Goal: Information Seeking & Learning: Learn about a topic

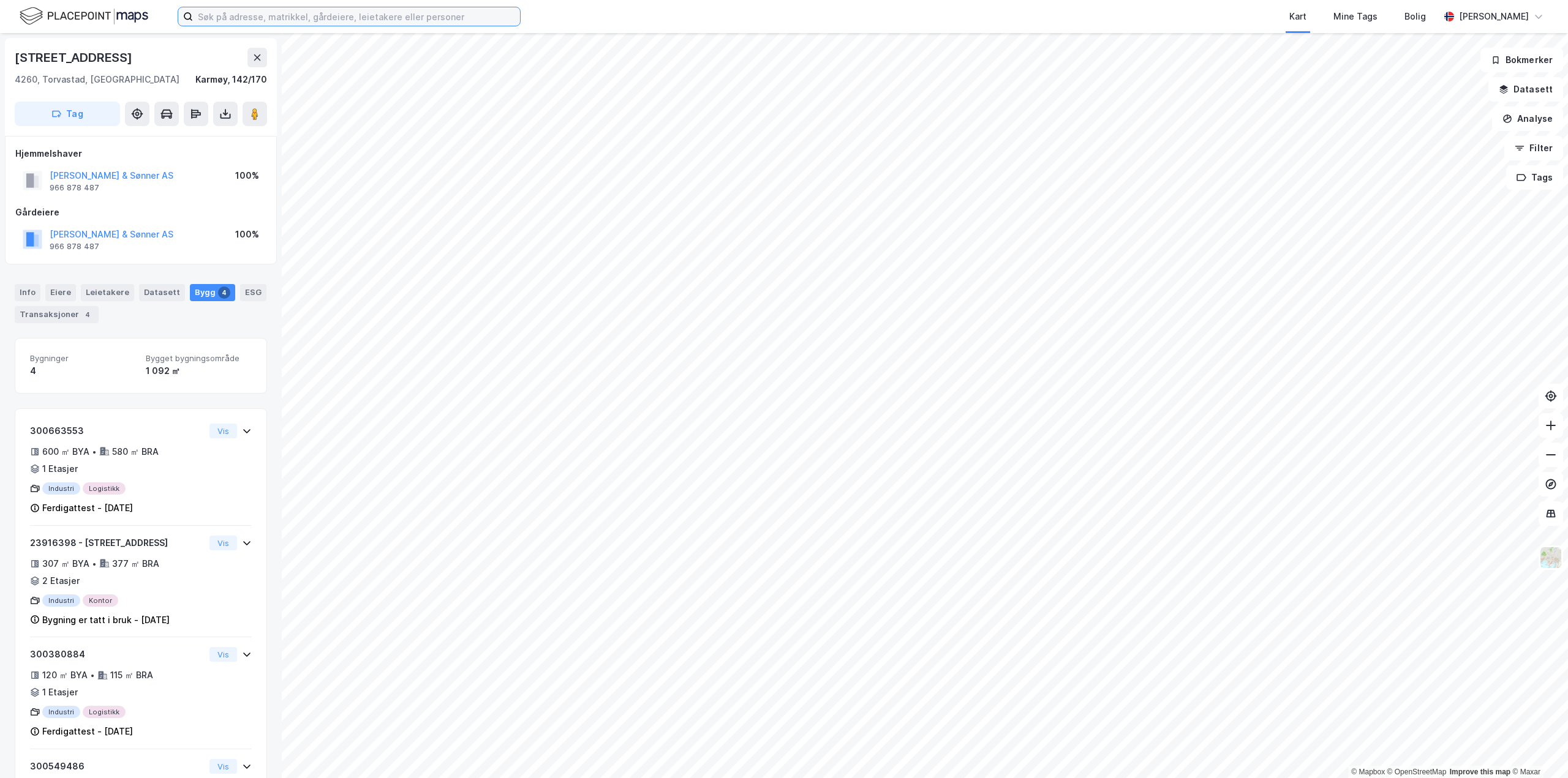
click at [294, 18] on input at bounding box center [357, 17] width 327 height 18
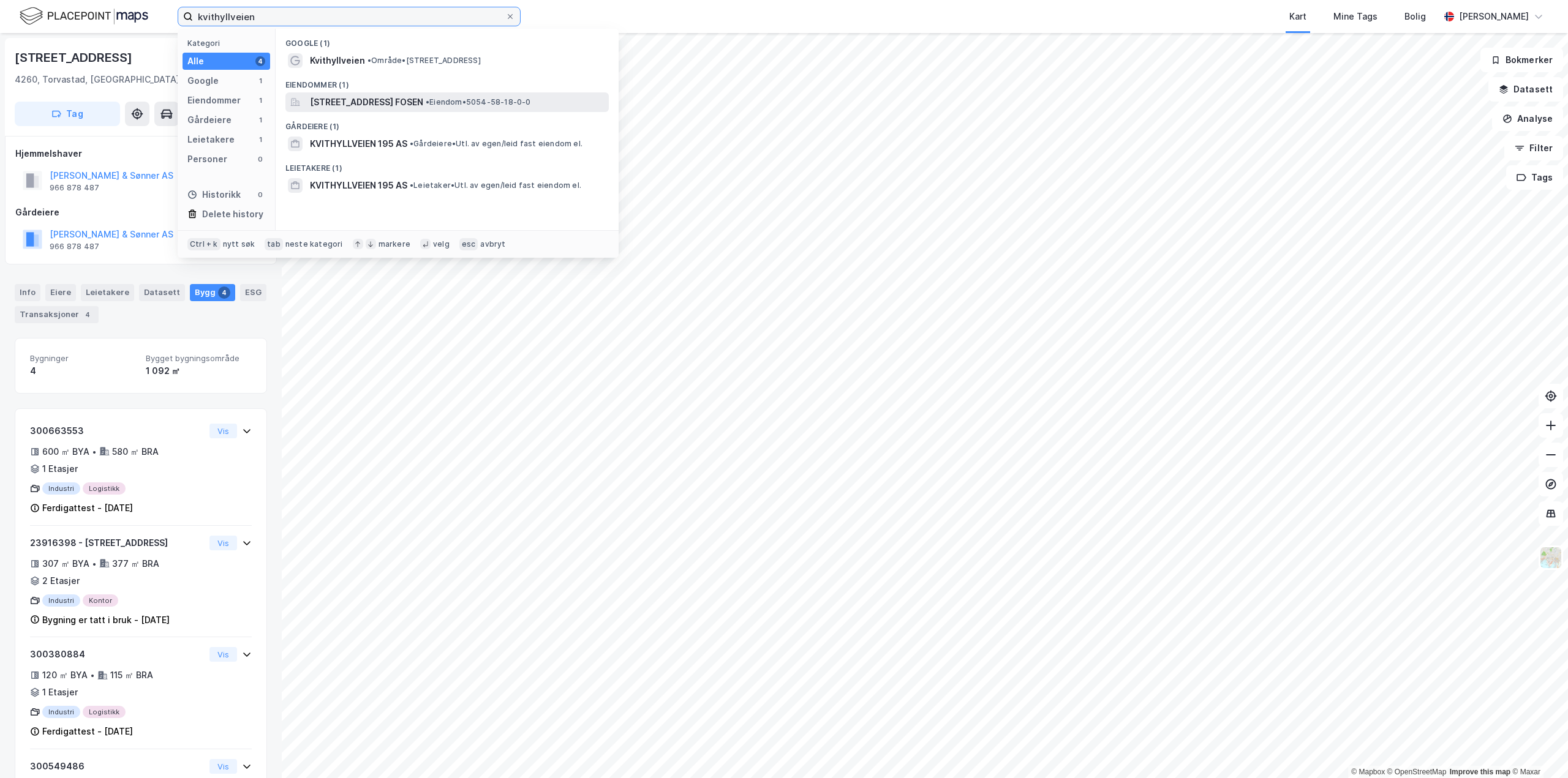
type input "kvithyllveien"
click at [372, 105] on span "[STREET_ADDRESS] FOSEN" at bounding box center [366, 102] width 113 height 15
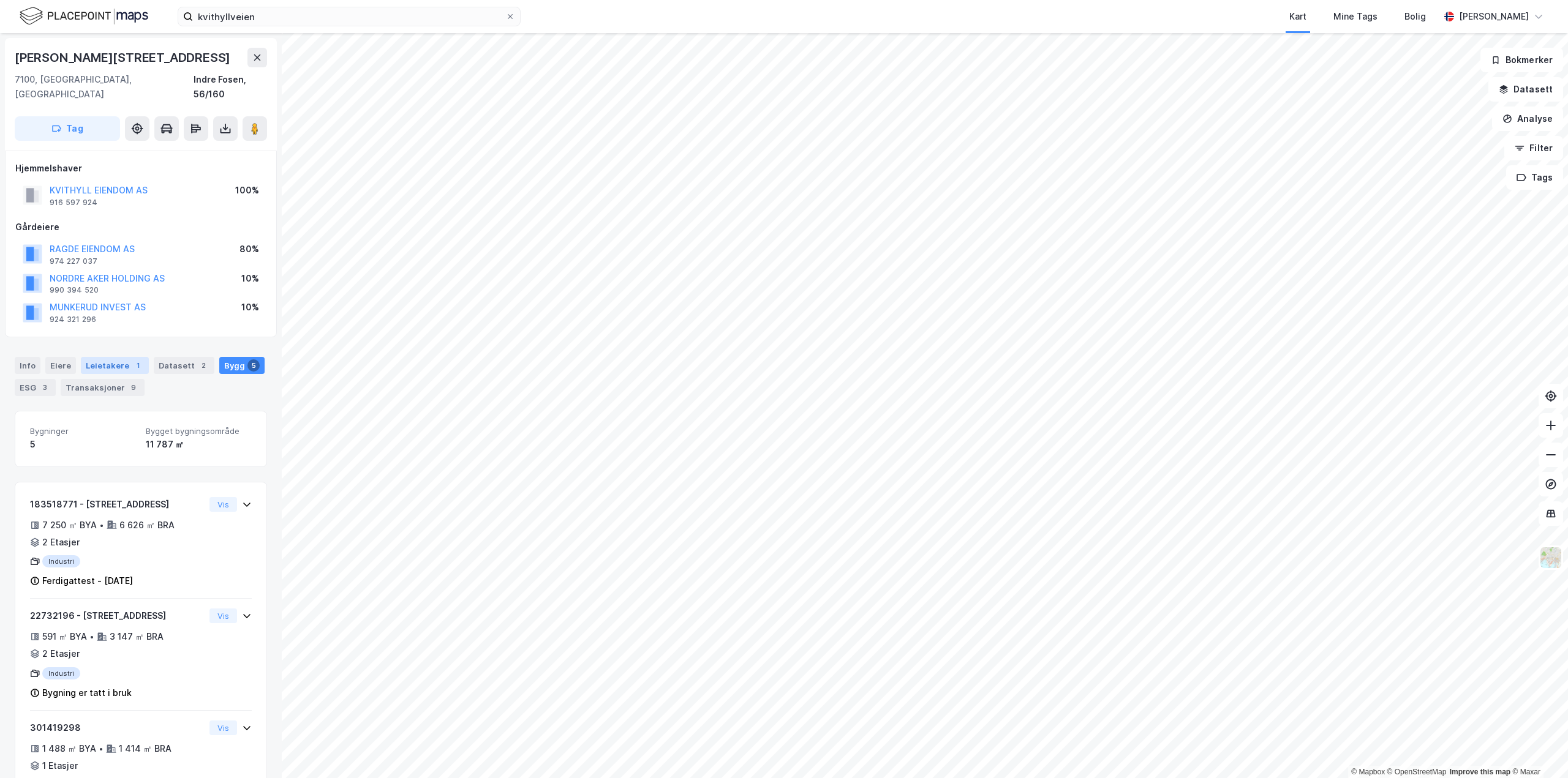
click at [110, 358] on div "Leietakere 1" at bounding box center [115, 366] width 68 height 17
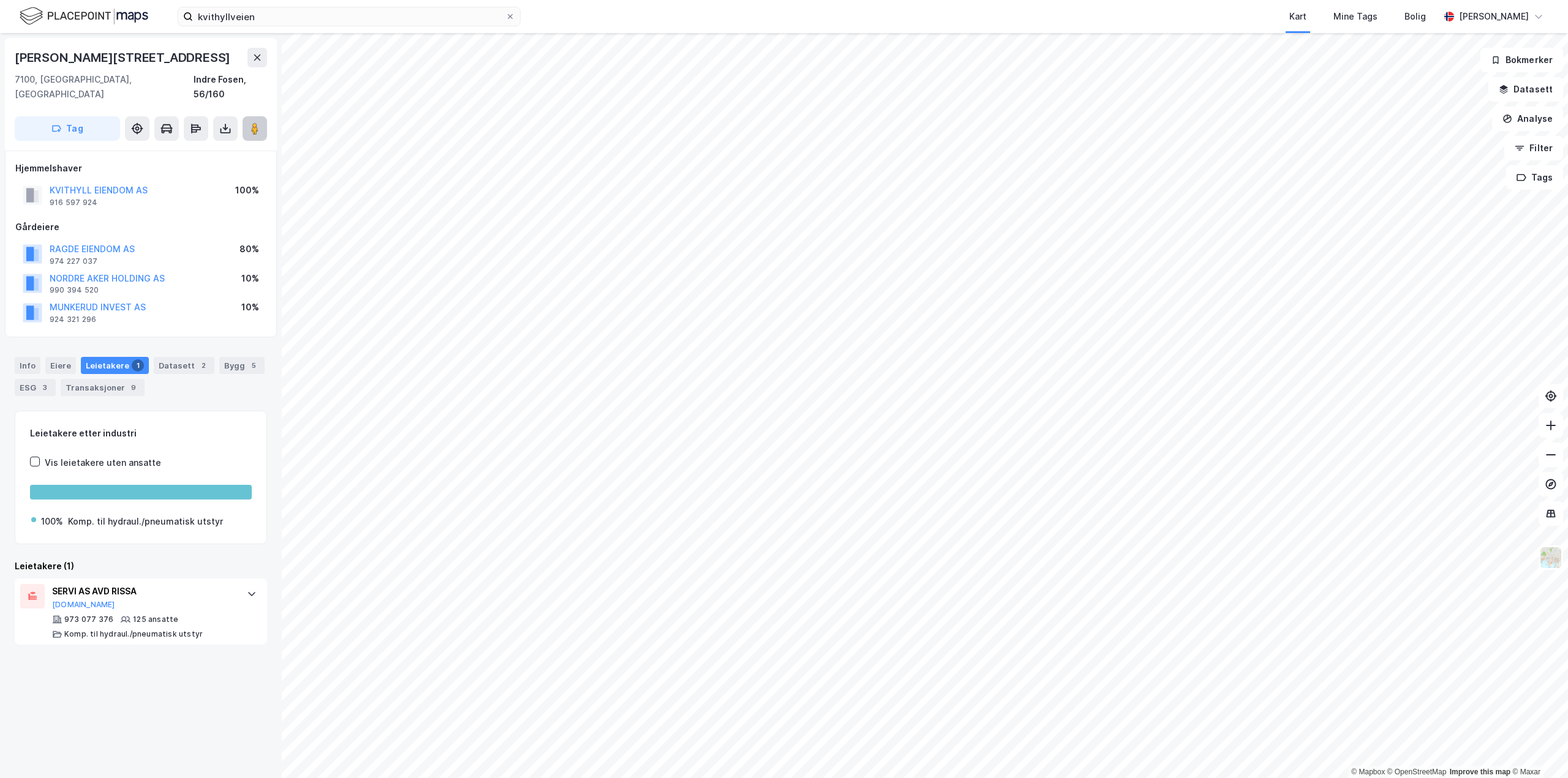
click at [249, 121] on button at bounding box center [255, 129] width 25 height 25
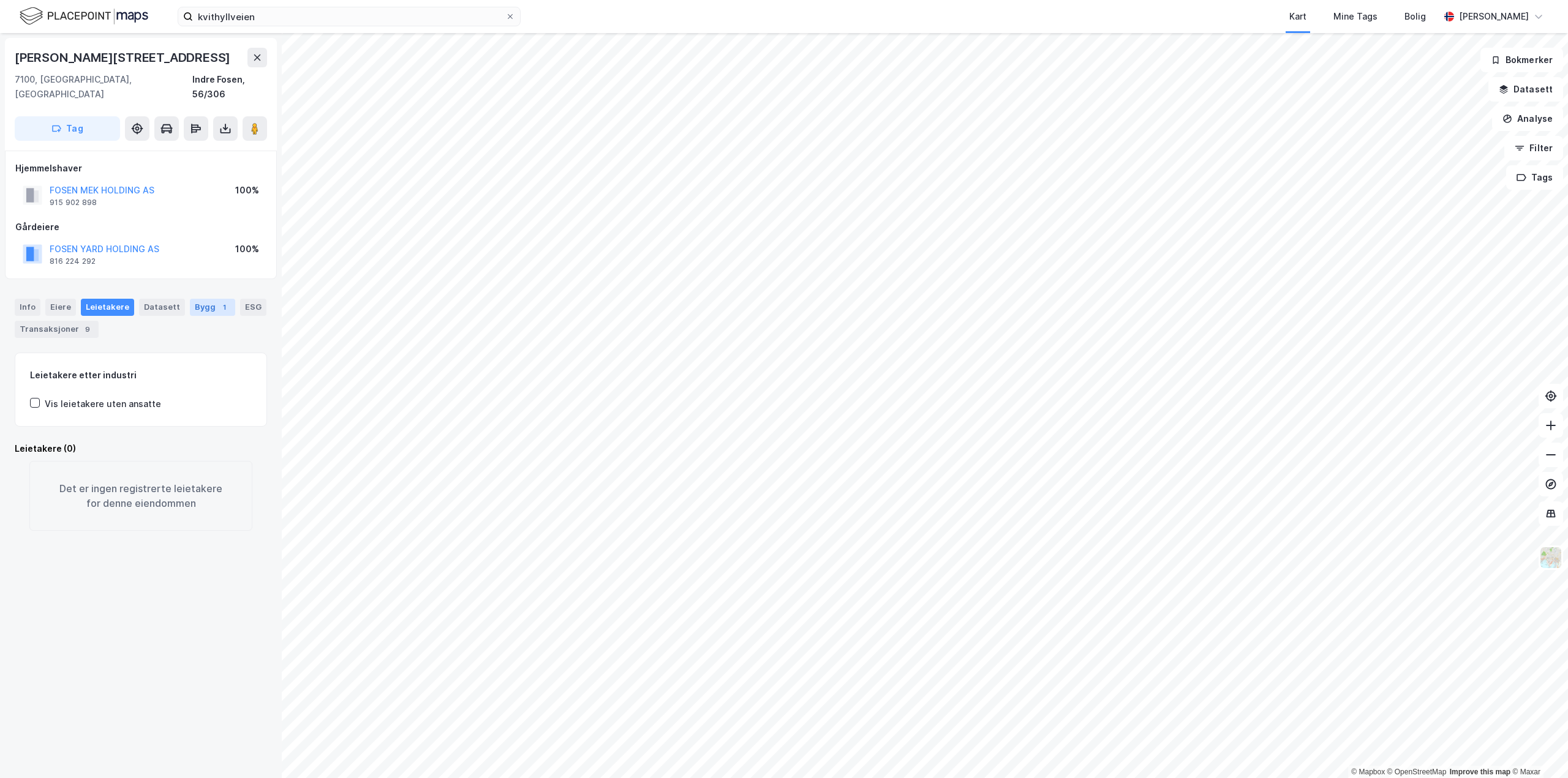
click at [206, 299] on div "Bygg 1" at bounding box center [213, 308] width 45 height 17
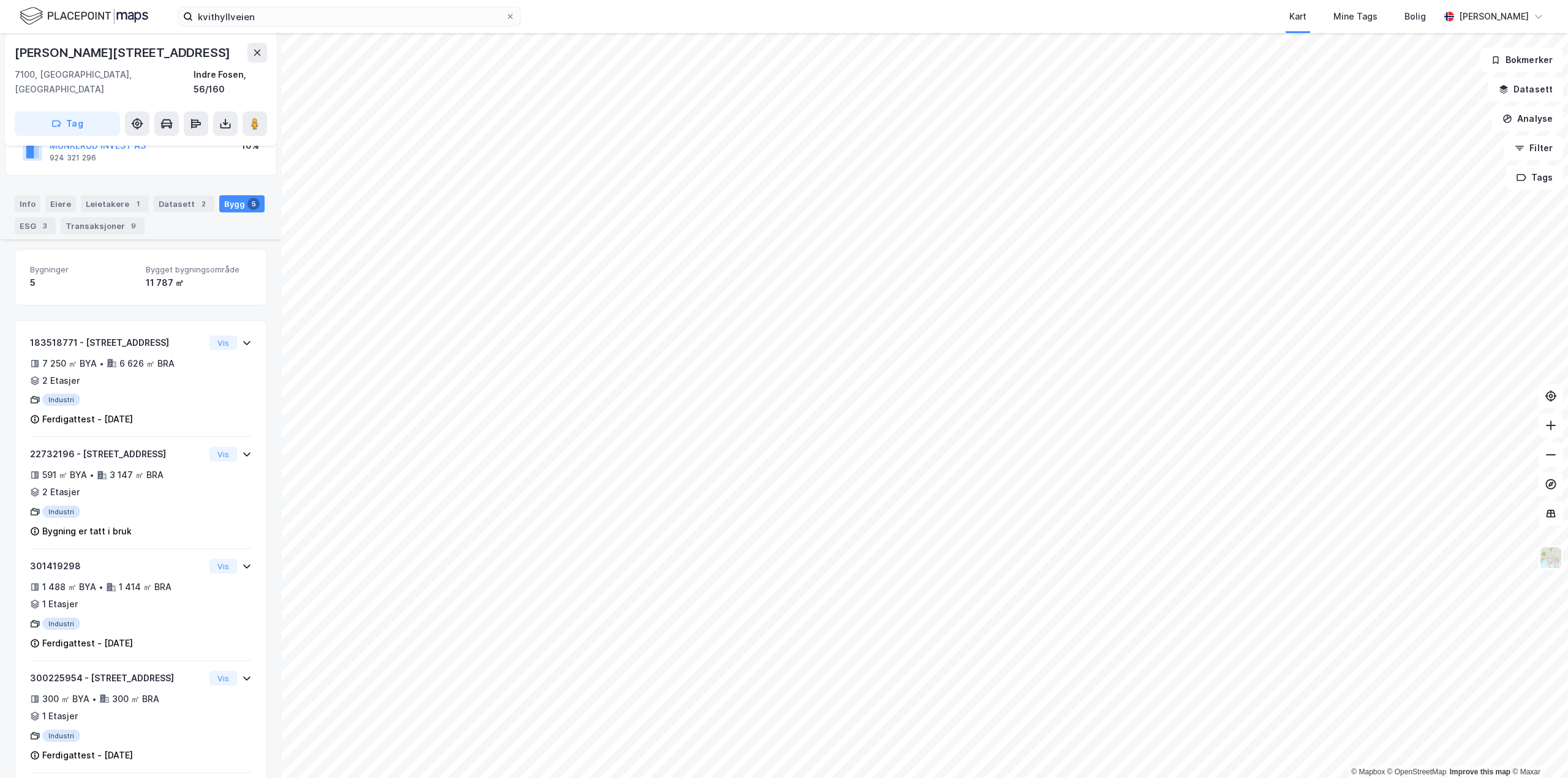
scroll to position [273, 0]
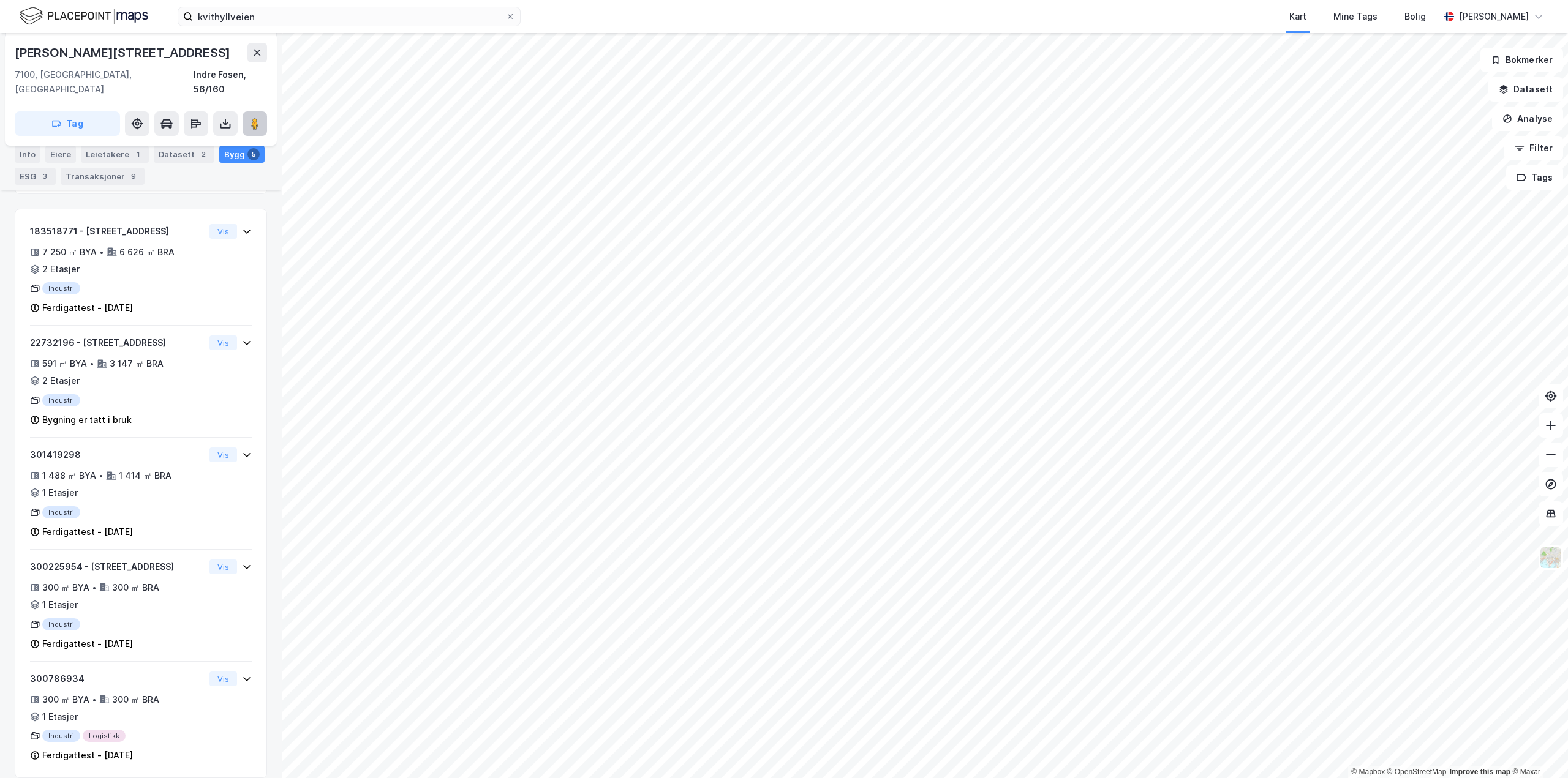
click at [251, 118] on image at bounding box center [255, 124] width 7 height 12
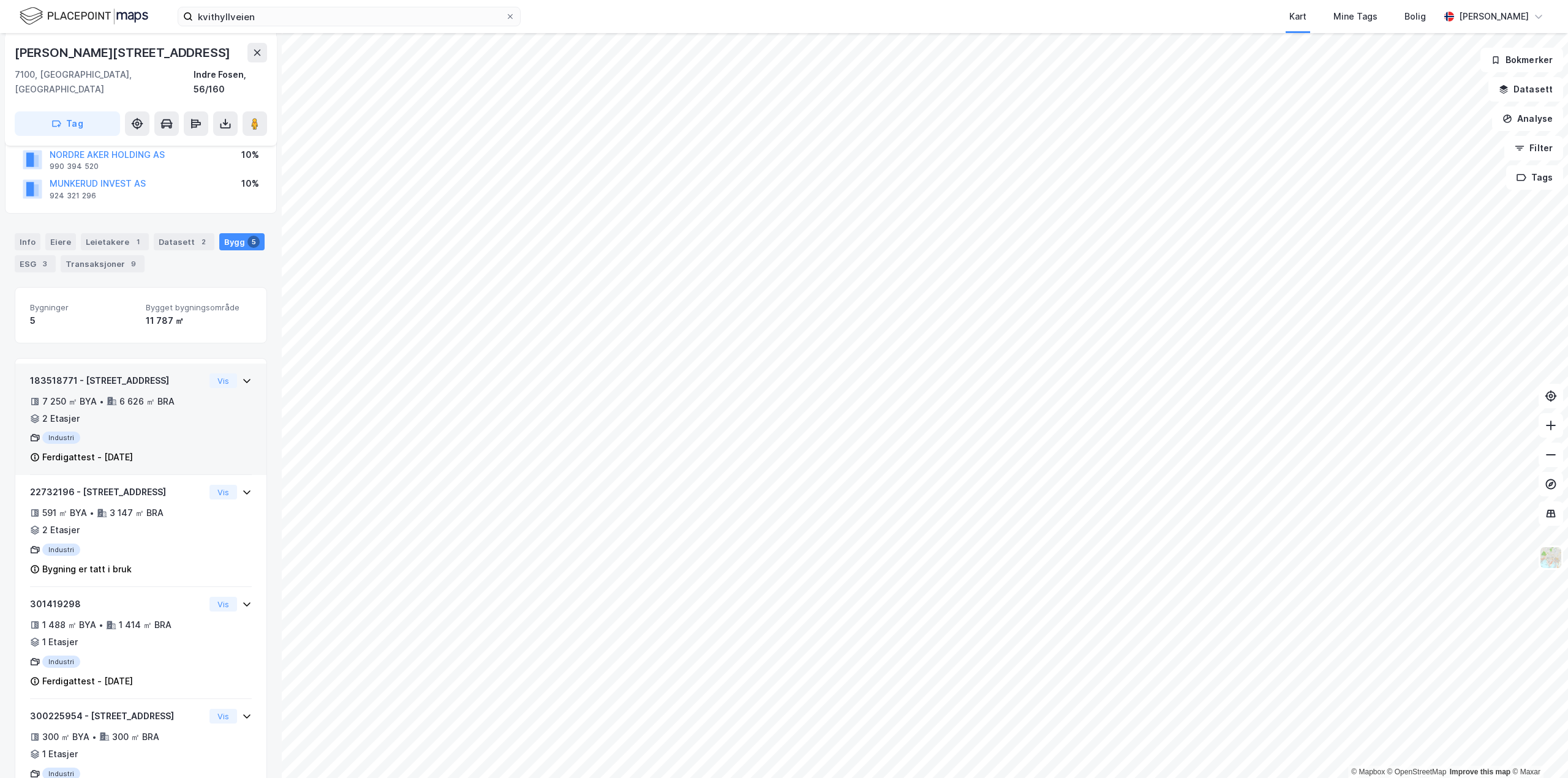
scroll to position [123, 0]
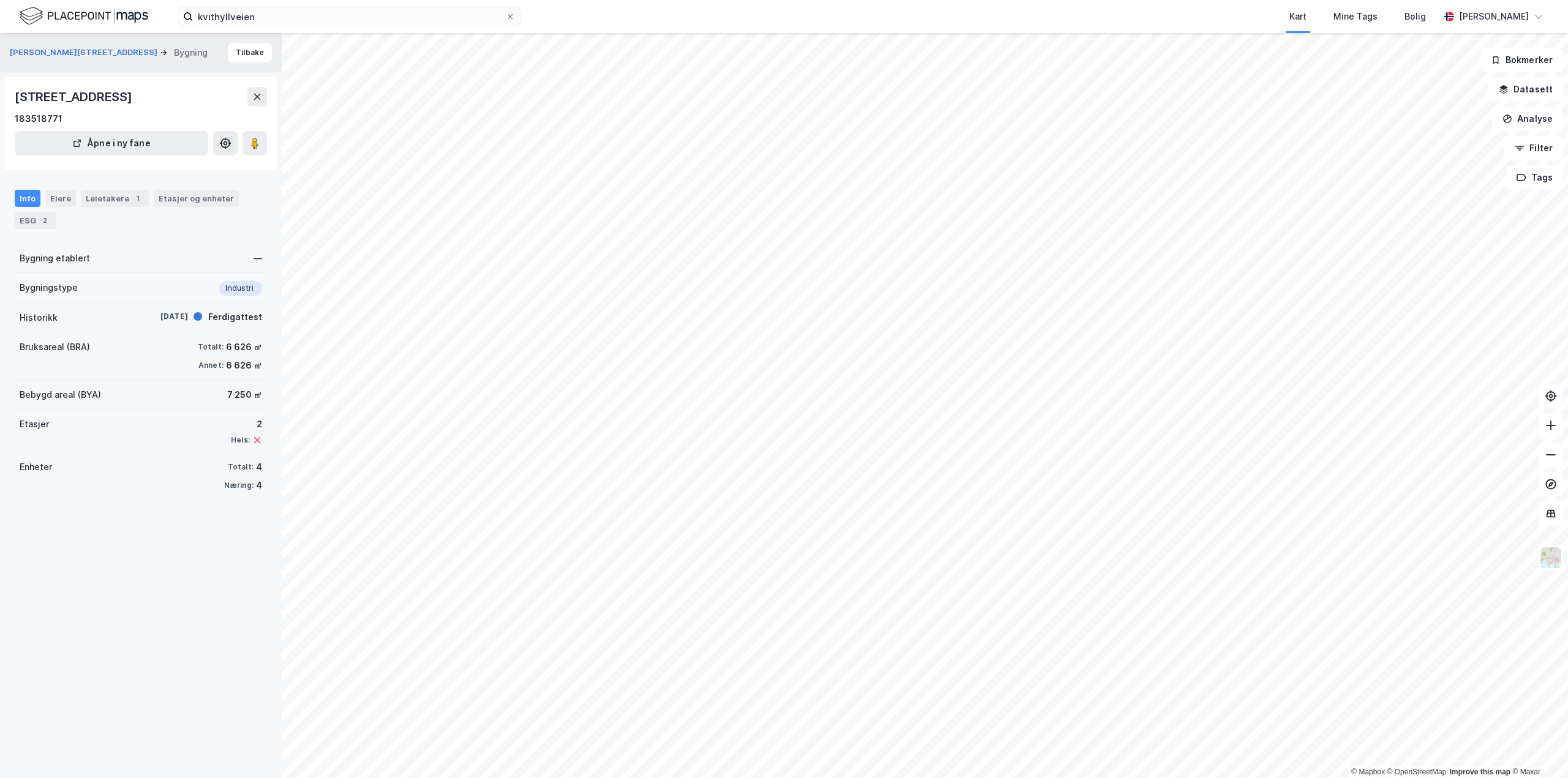
click at [156, 562] on div "[STREET_ADDRESS] Bygning Tilbake [STREET_ADDRESS] 183518771 Åpne i ny fane Info…" at bounding box center [141, 406] width 282 height 745
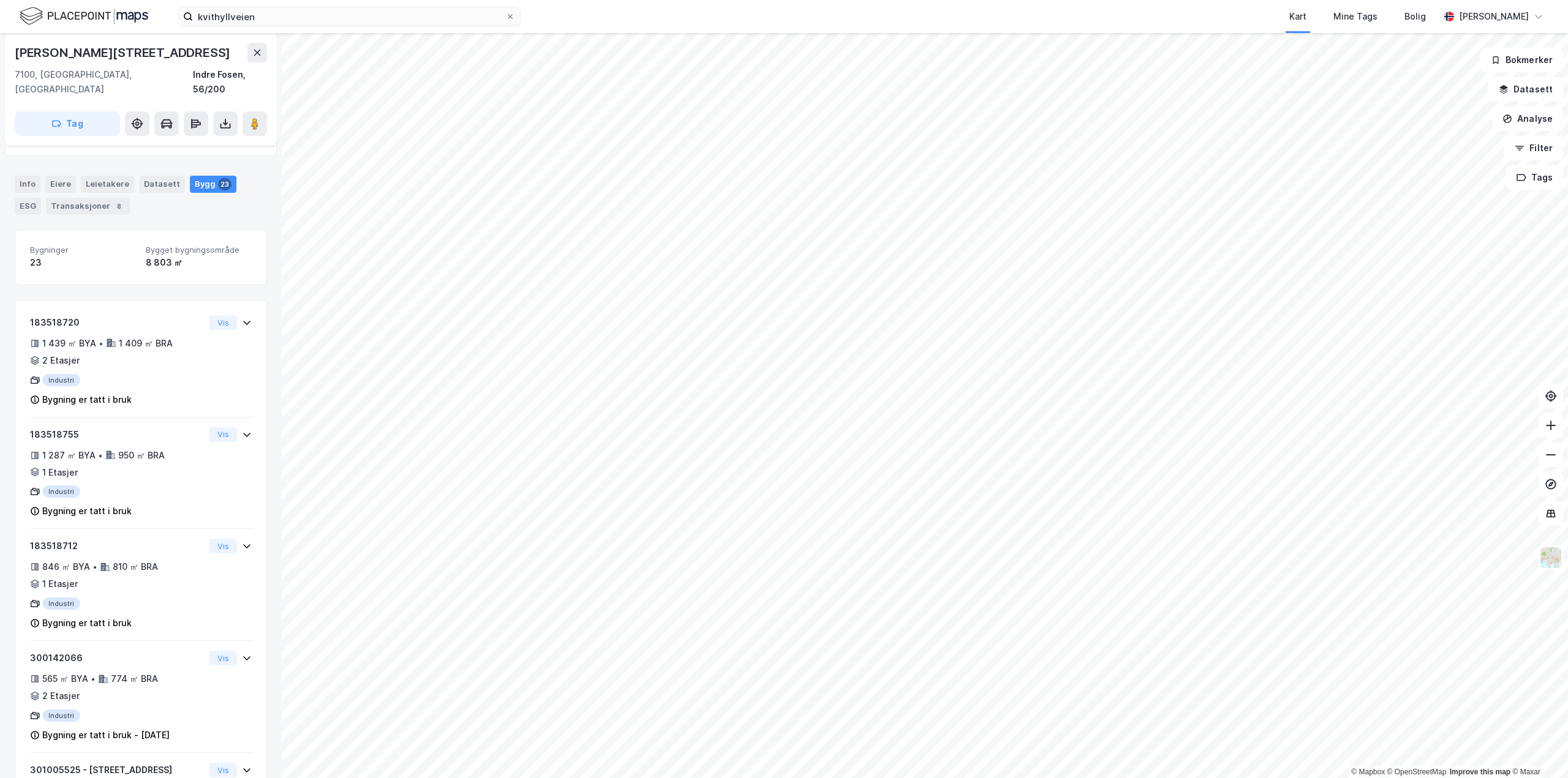
scroll to position [64, 0]
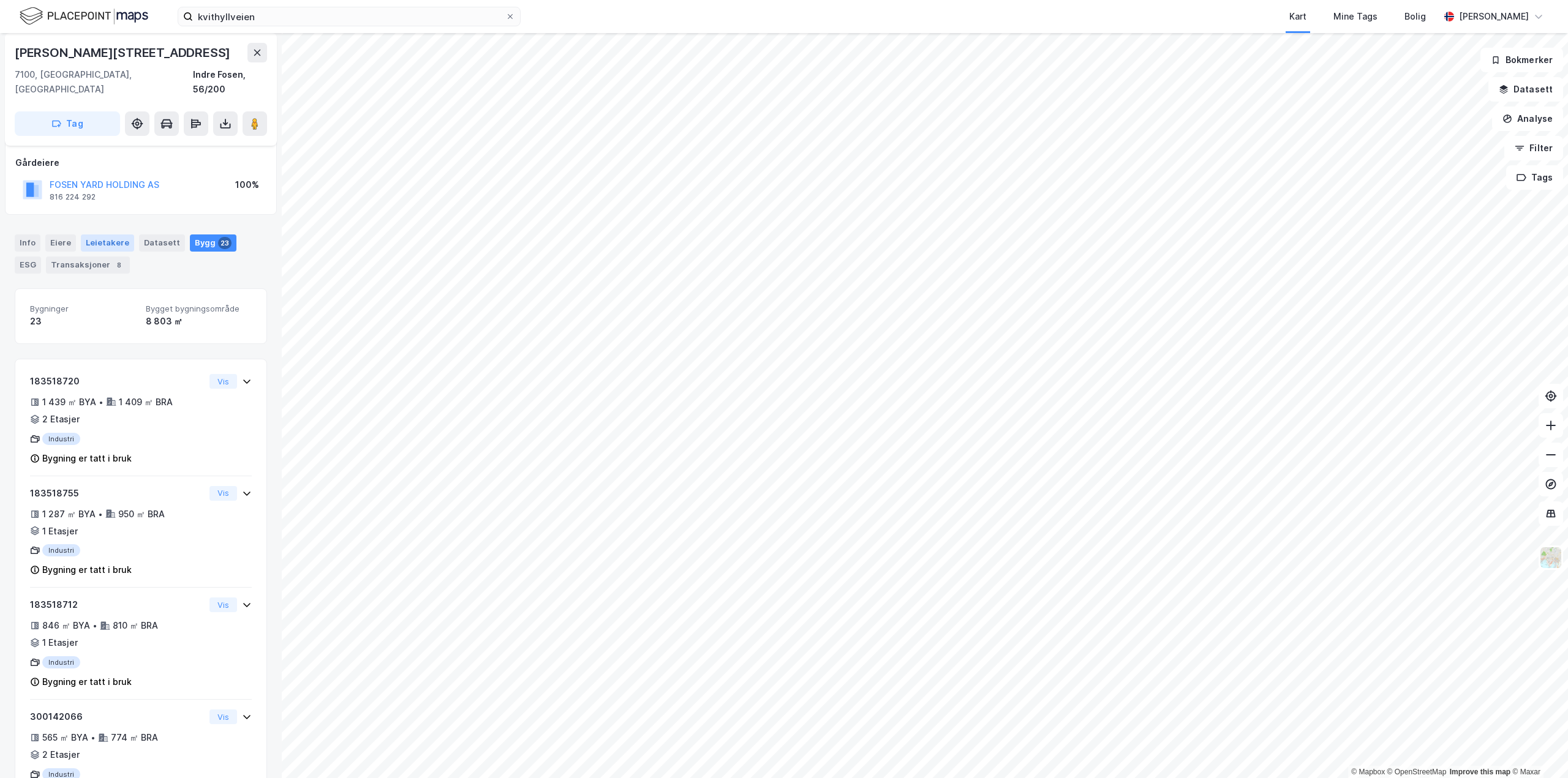
click at [97, 235] on div "Leietakere" at bounding box center [107, 243] width 53 height 17
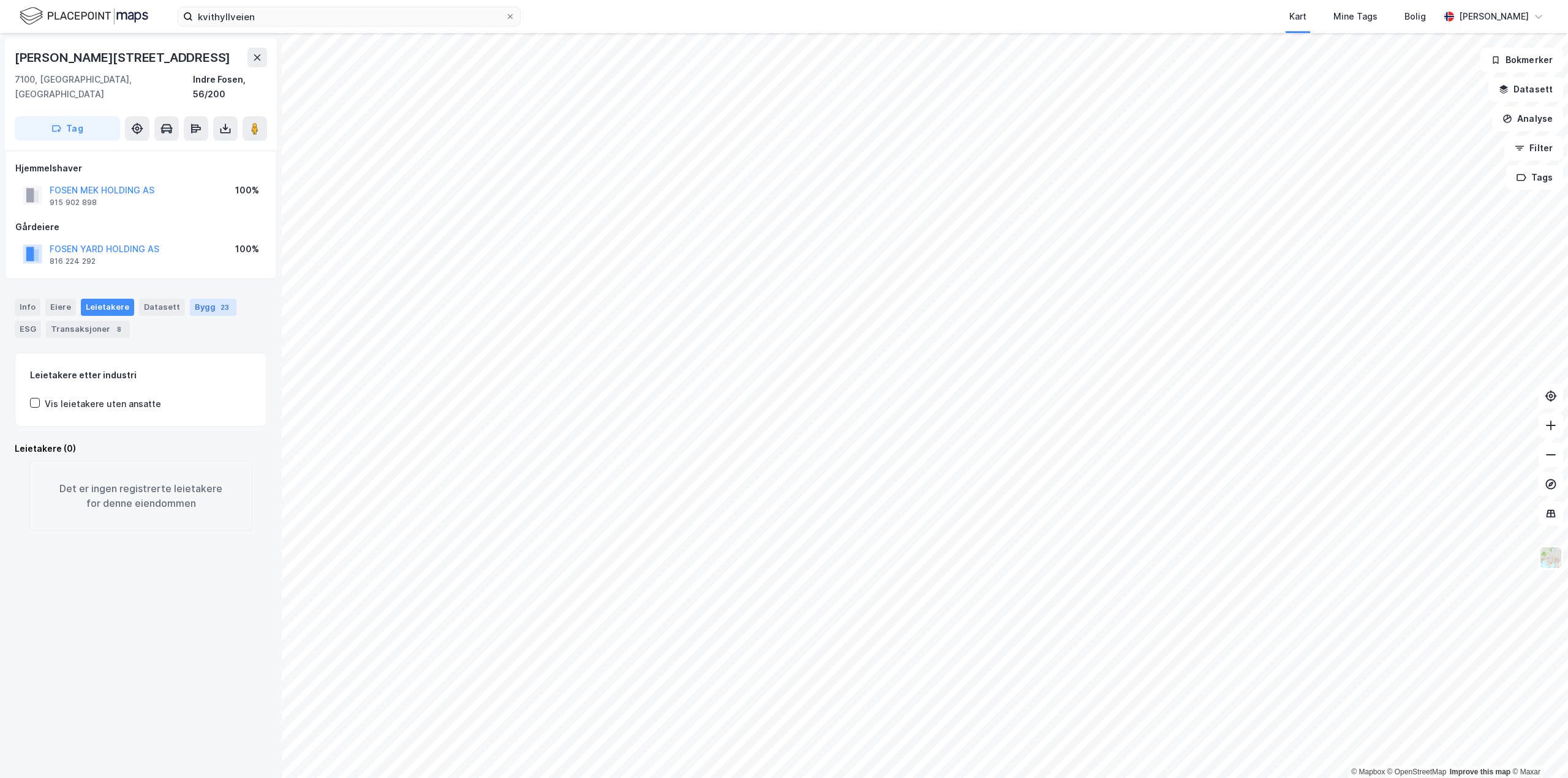
click at [190, 299] on div "Bygg 23" at bounding box center [213, 308] width 47 height 17
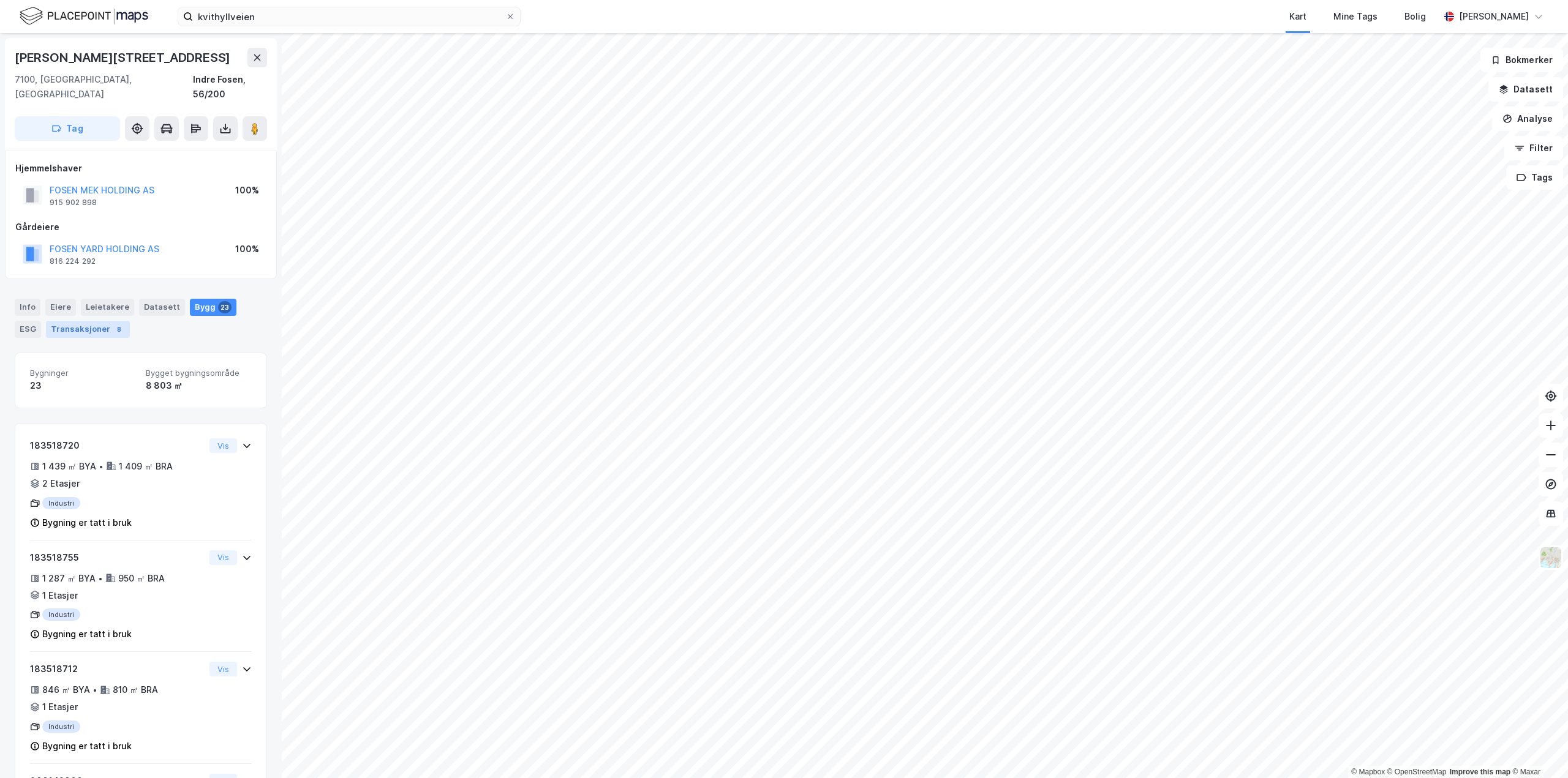
click at [47, 321] on div "Transaksjoner 8" at bounding box center [88, 330] width 84 height 17
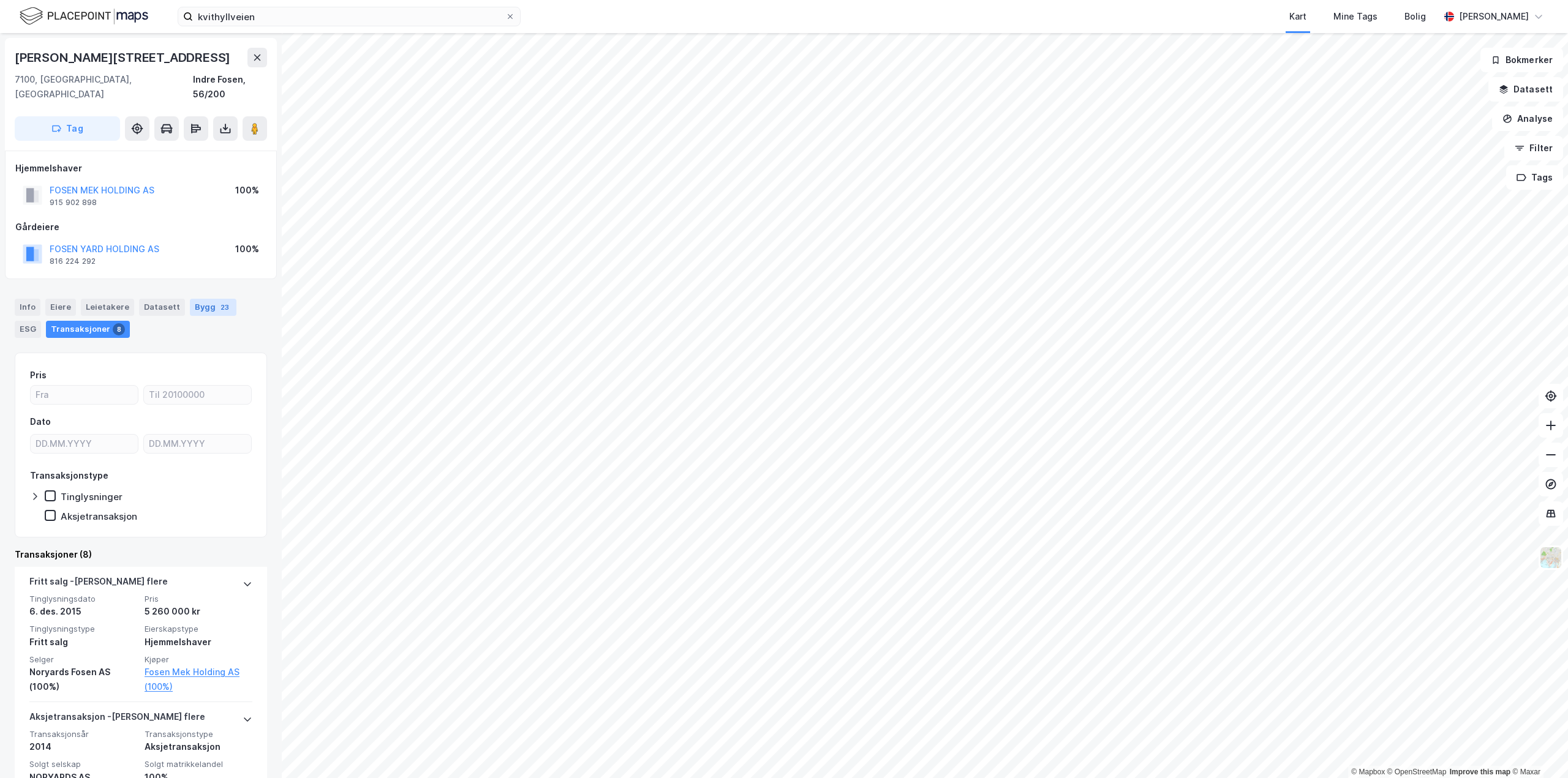
click at [190, 299] on div "Bygg 23" at bounding box center [213, 308] width 47 height 17
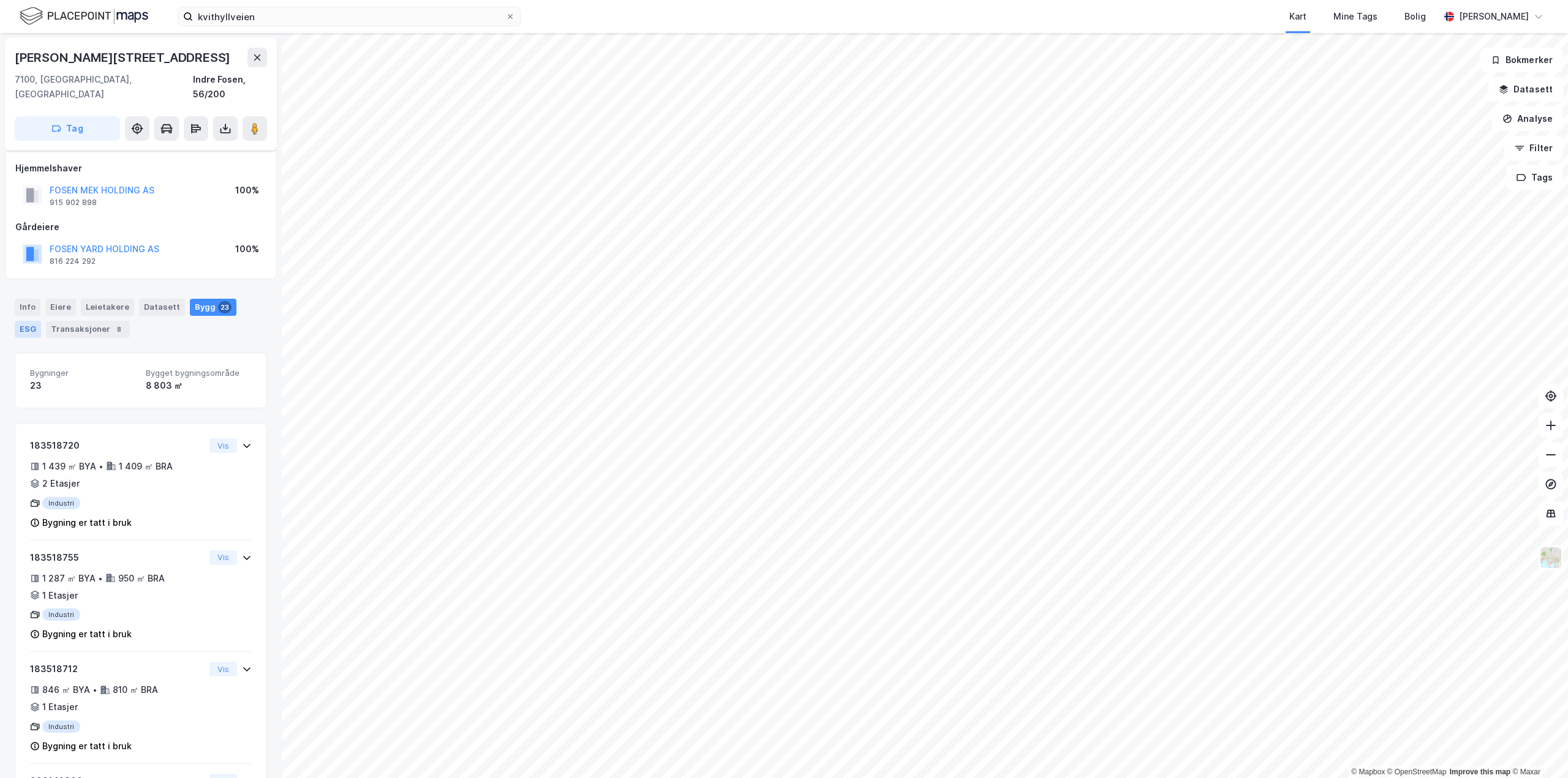
scroll to position [64, 0]
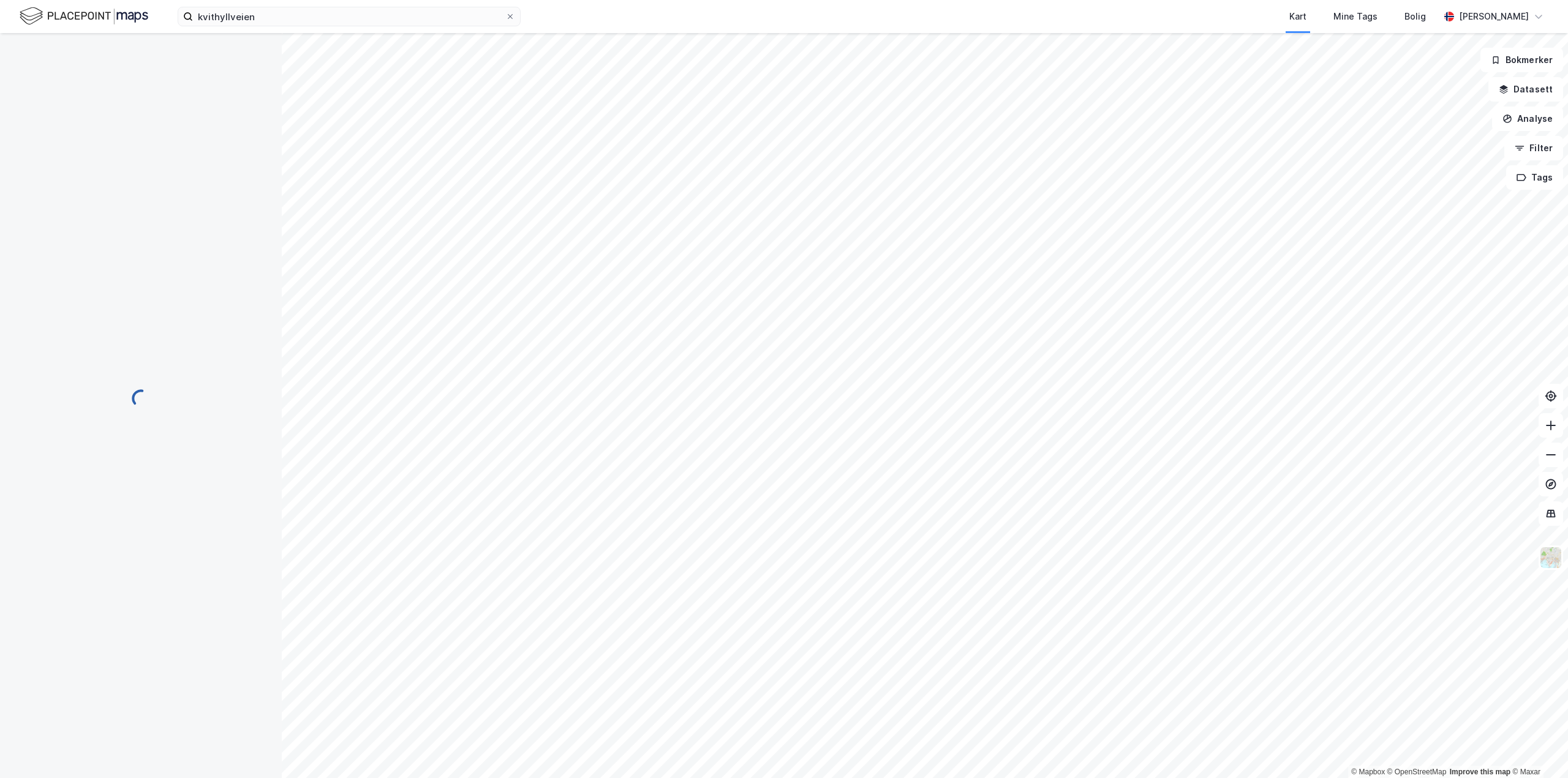
scroll to position [64, 0]
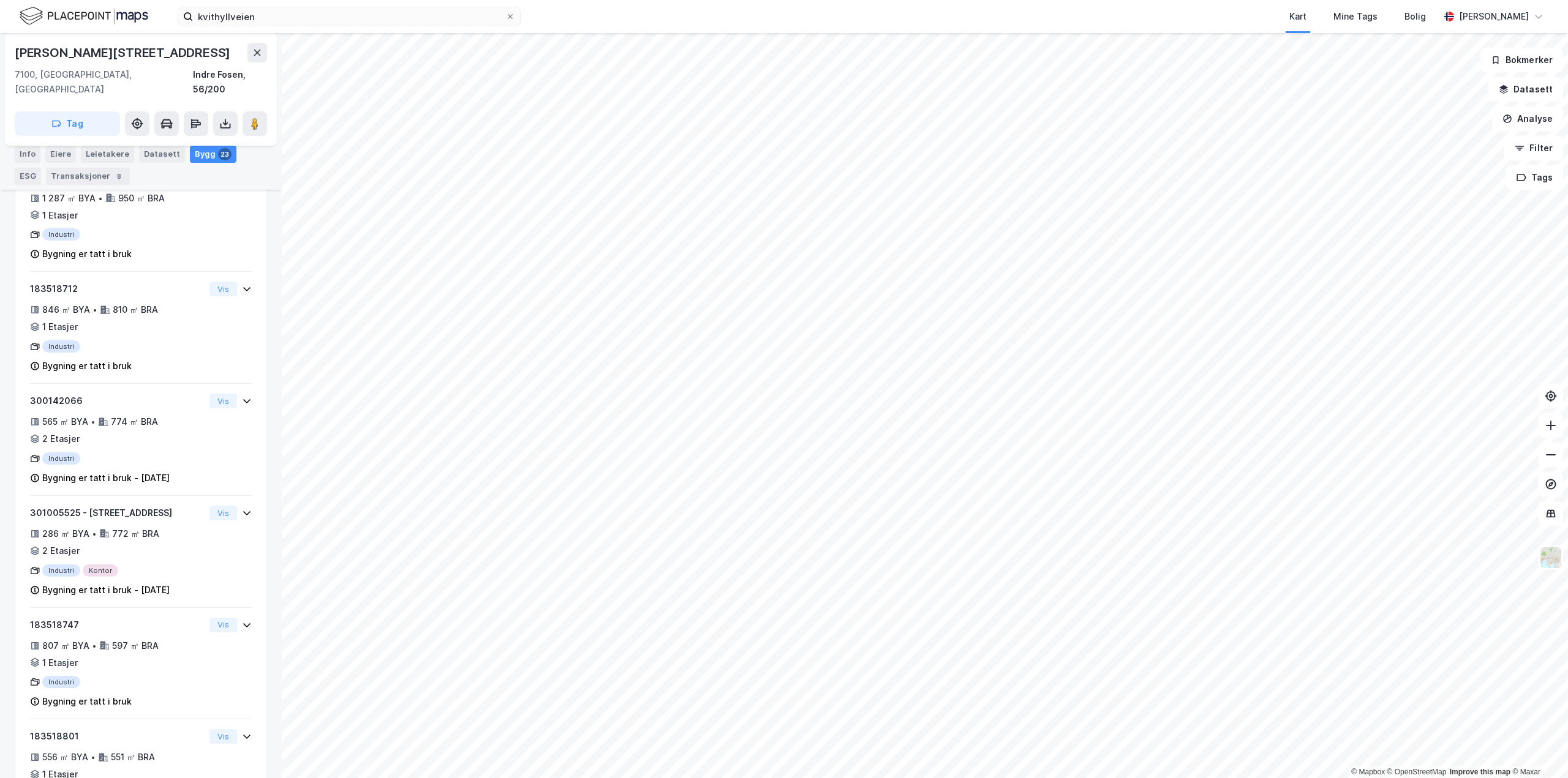
scroll to position [400, 0]
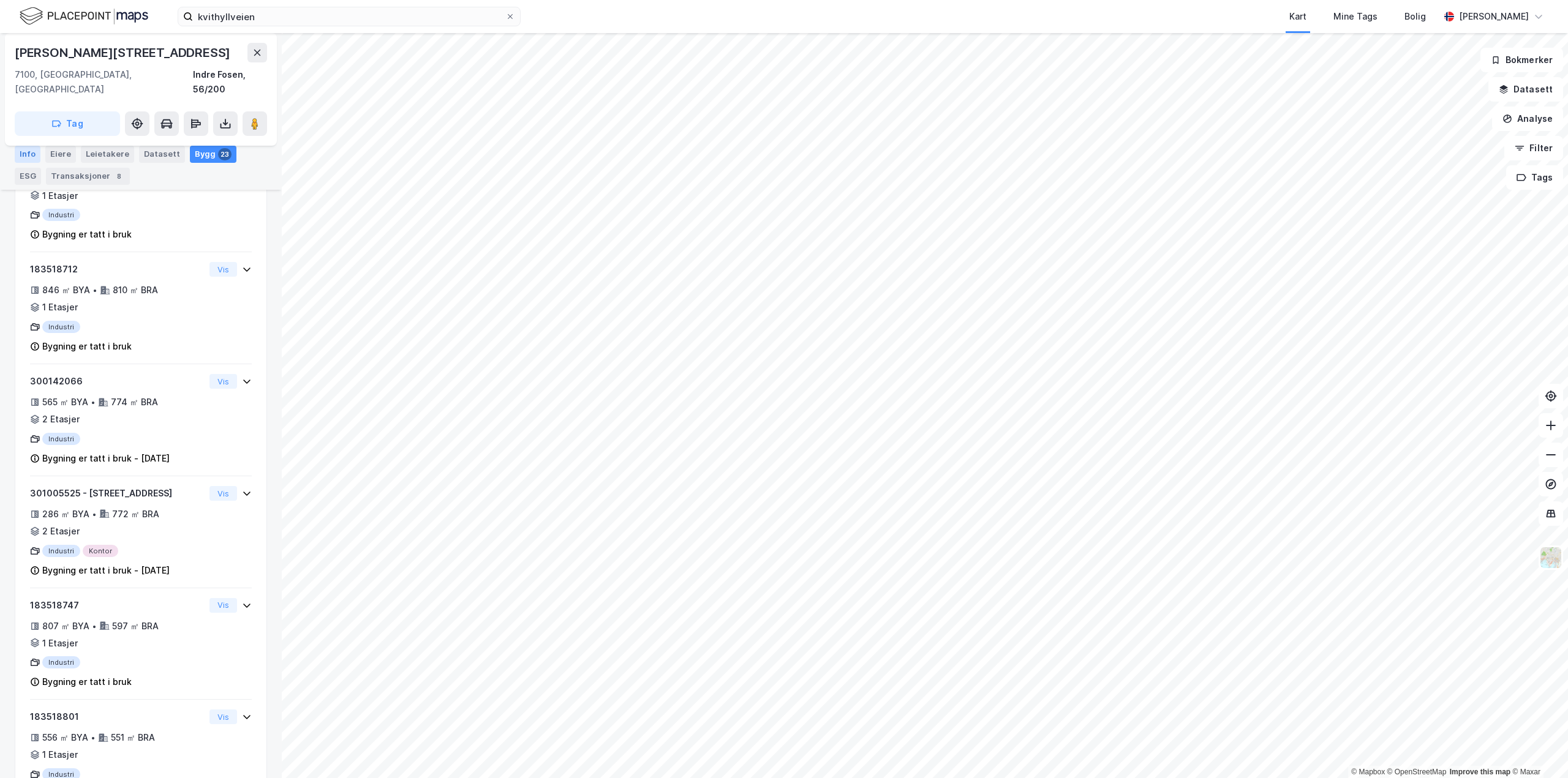
click at [30, 162] on div "Info" at bounding box center [28, 154] width 26 height 17
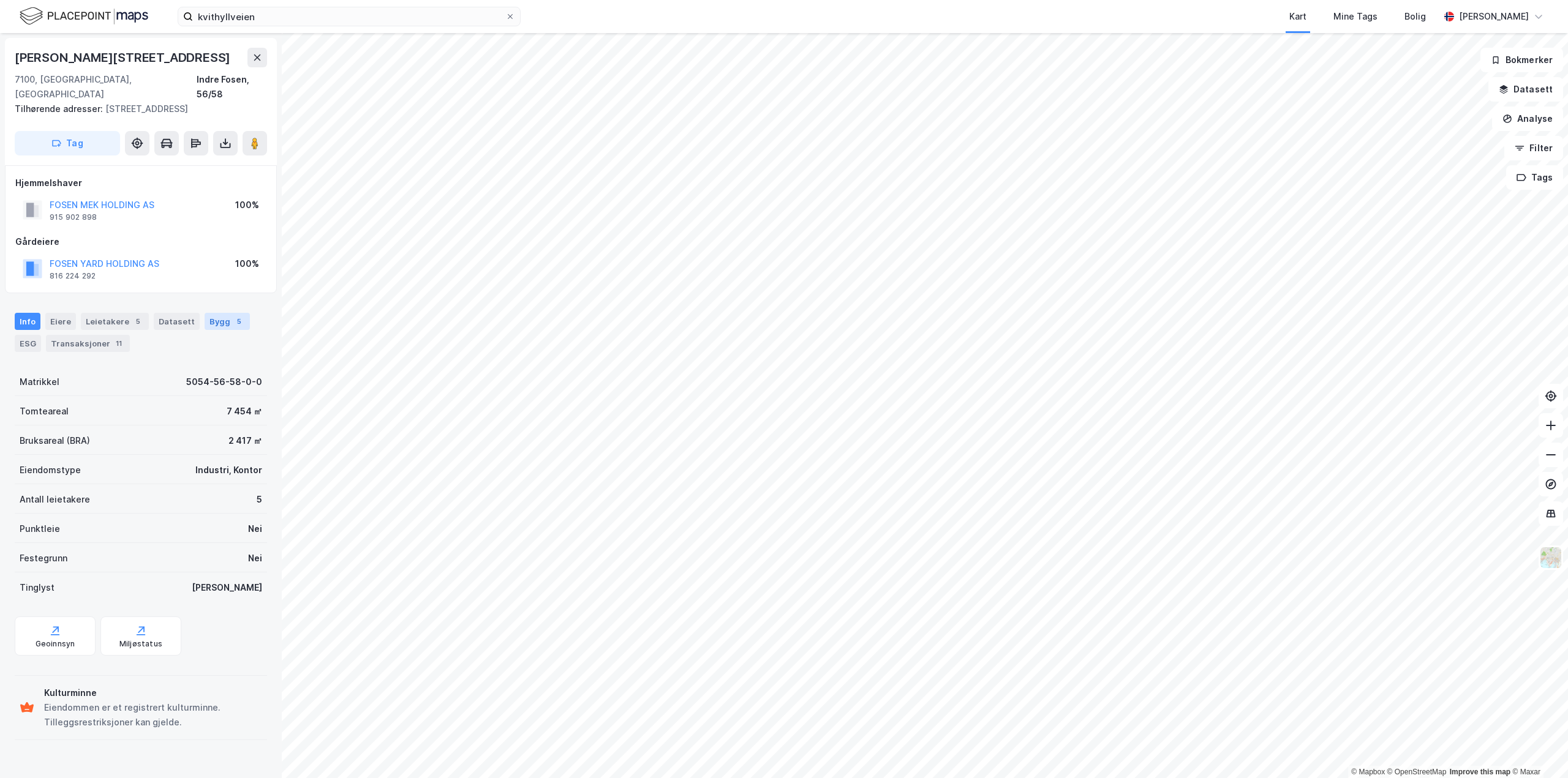
click at [208, 313] on div "Bygg 5" at bounding box center [227, 322] width 45 height 17
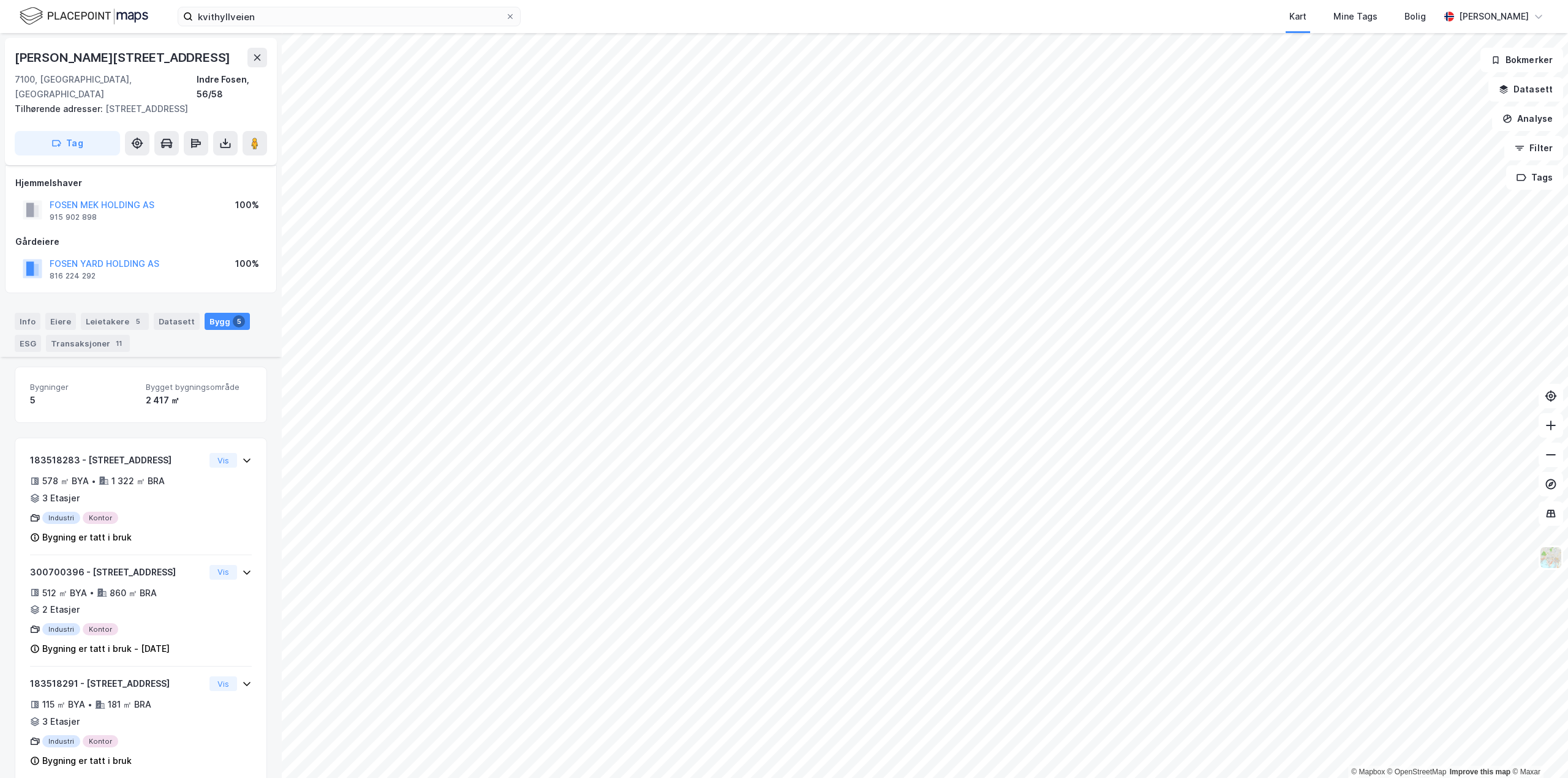
scroll to position [191, 0]
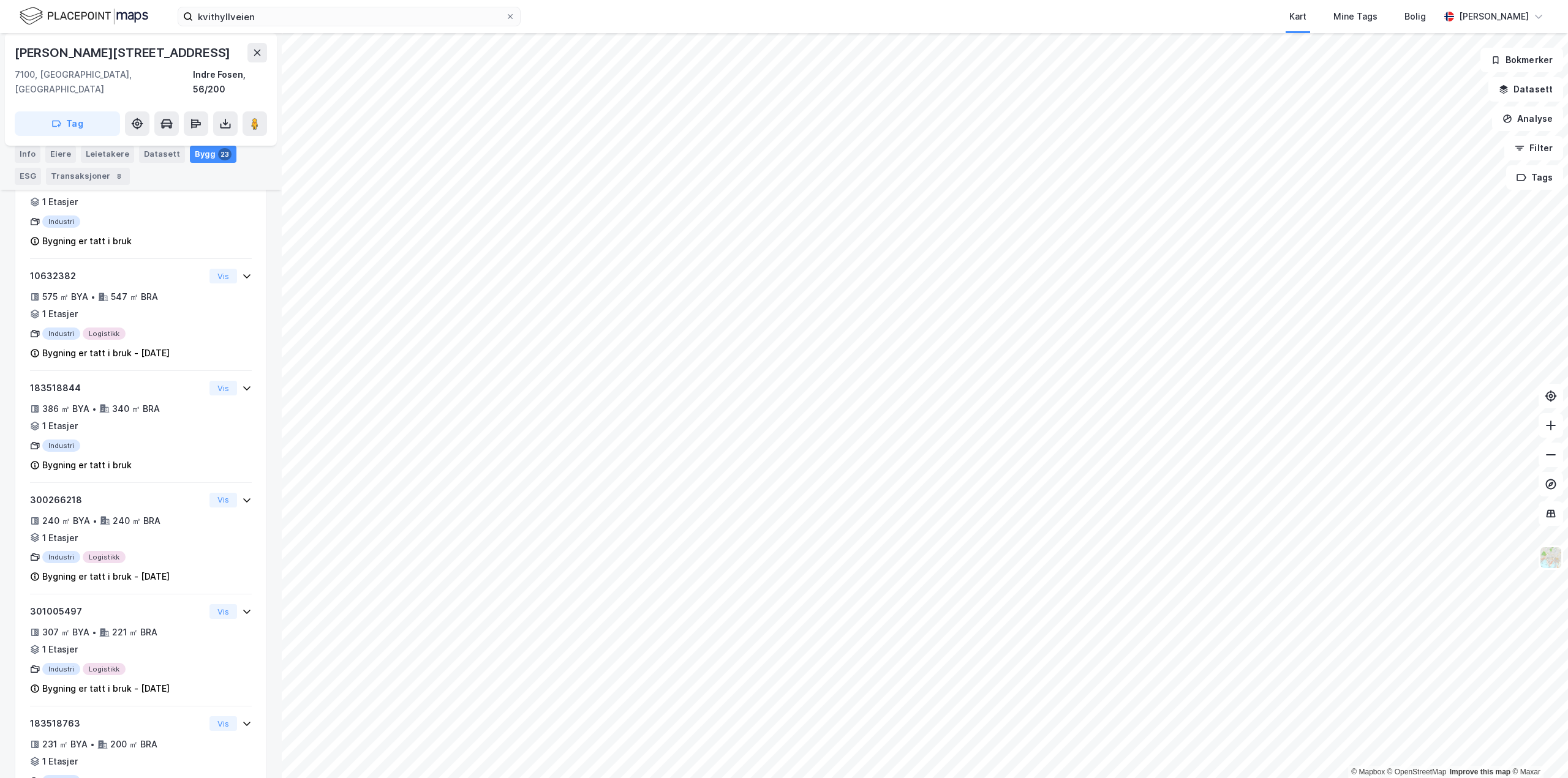
scroll to position [959, 0]
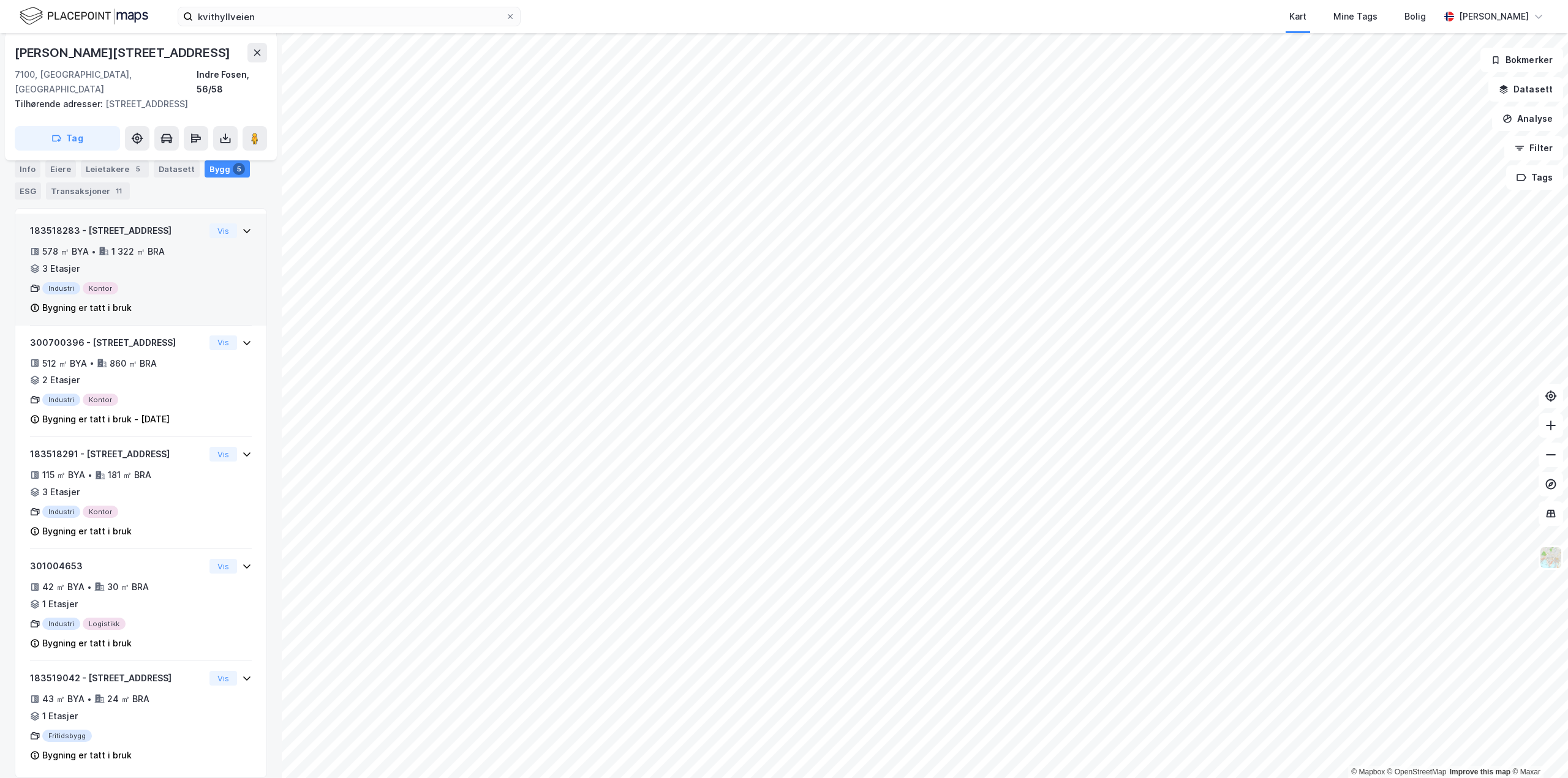
scroll to position [191, 0]
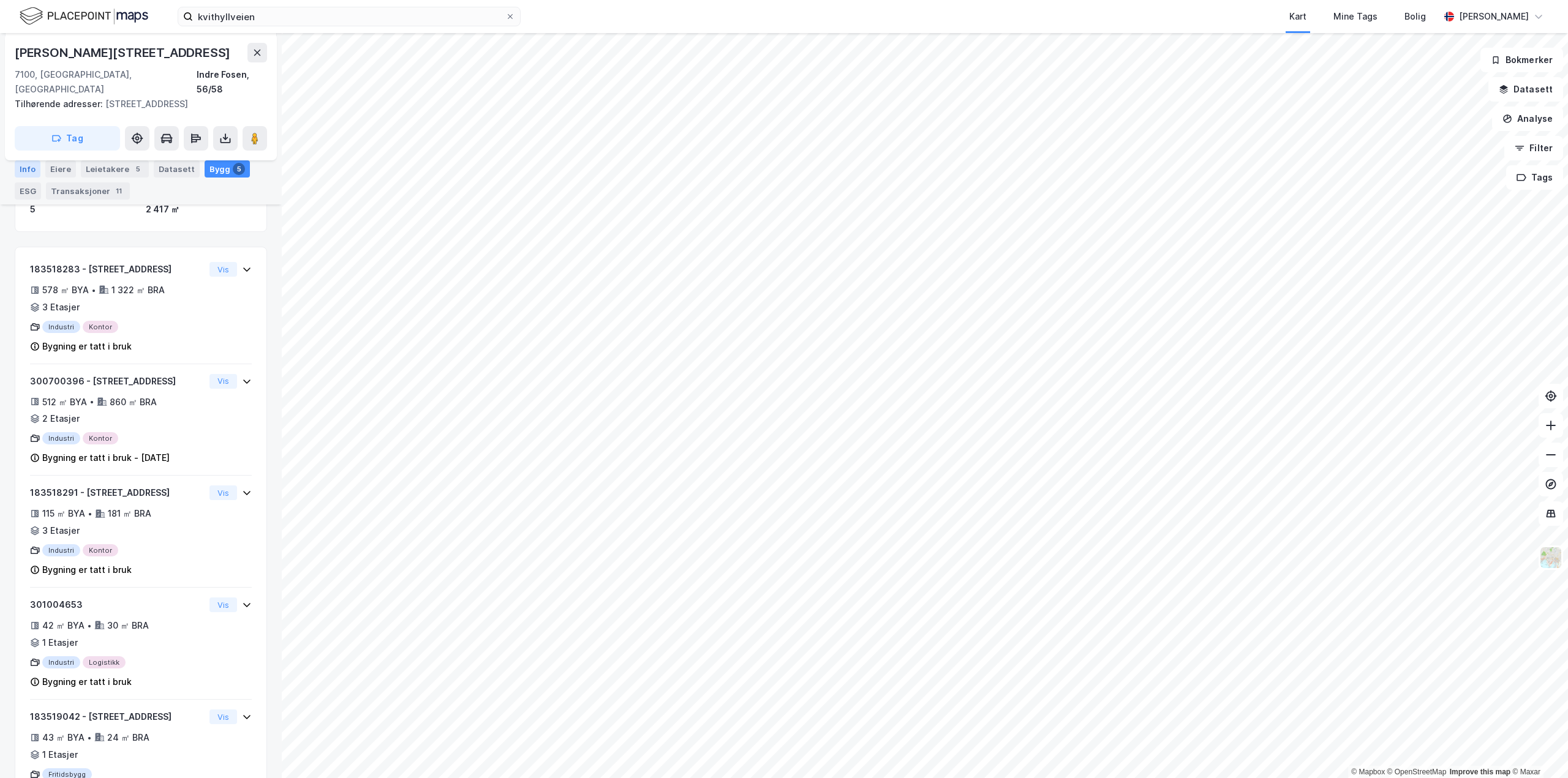
click at [32, 167] on div "Info" at bounding box center [28, 169] width 26 height 17
